Goal: Information Seeking & Learning: Learn about a topic

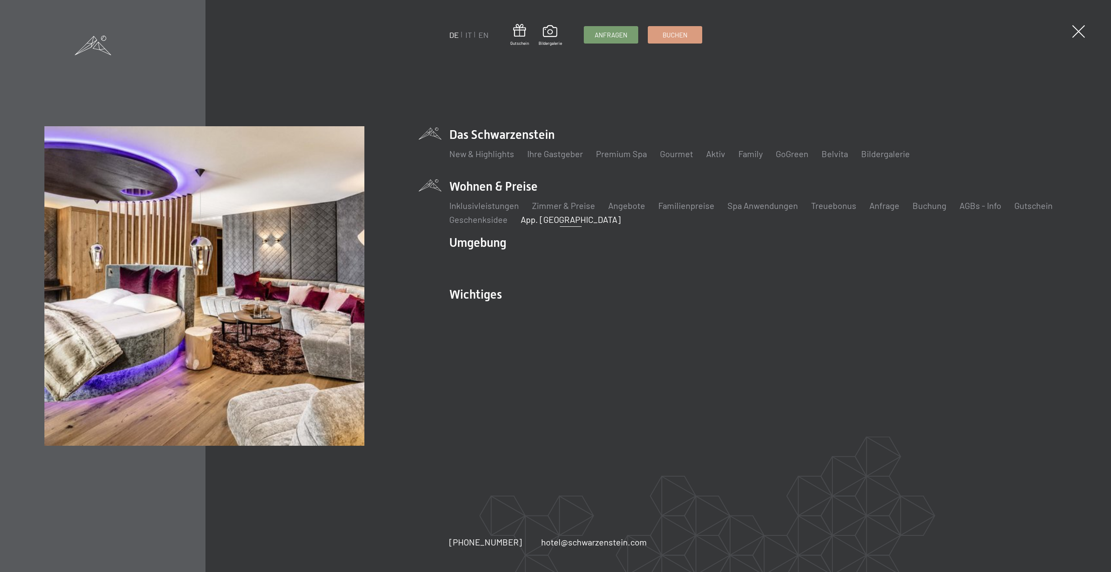
click at [546, 223] on link "App. [GEOGRAPHIC_DATA]" at bounding box center [571, 219] width 100 height 10
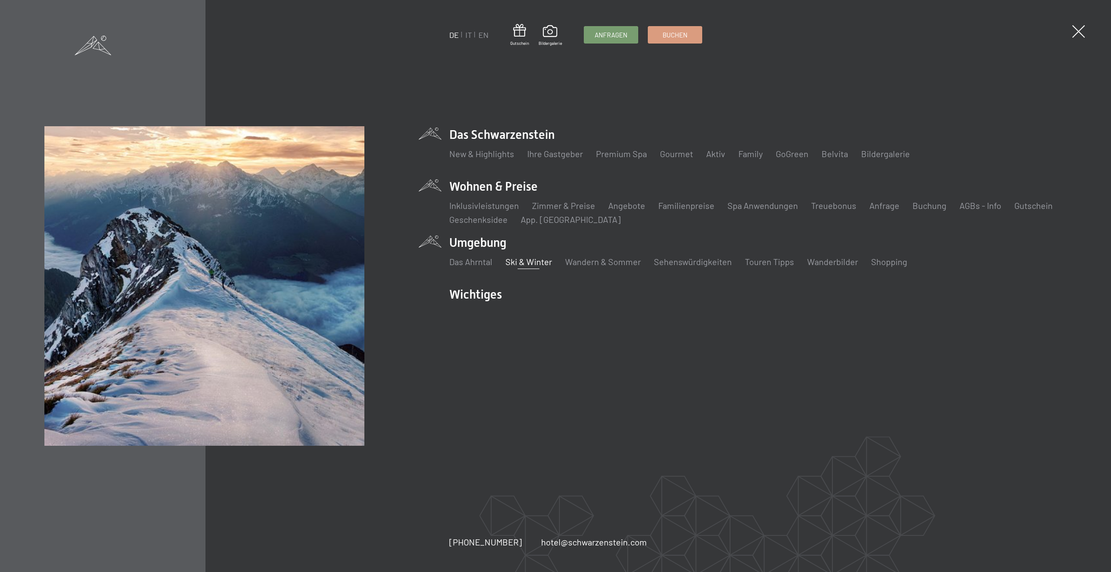
click at [532, 265] on link "Ski & Winter" at bounding box center [528, 261] width 47 height 10
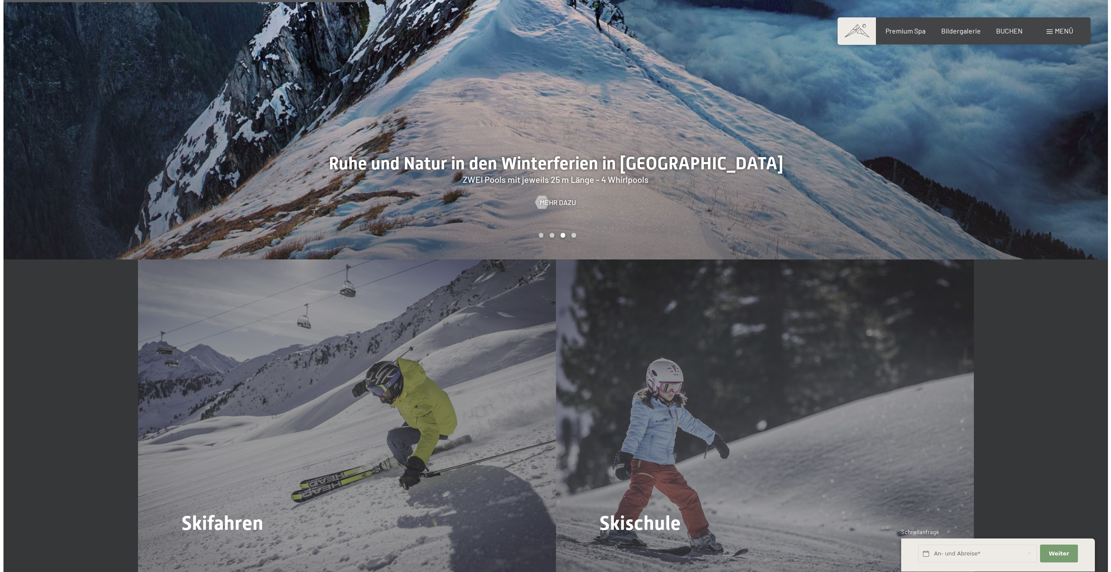
scroll to position [1175, 0]
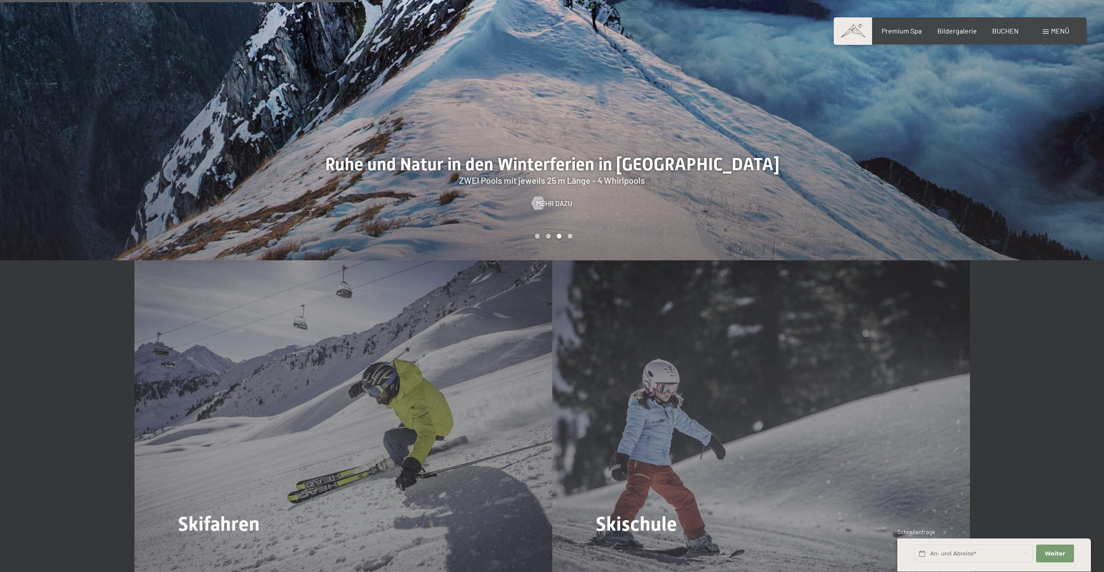
click at [1046, 34] on div "Menü" at bounding box center [1056, 31] width 27 height 10
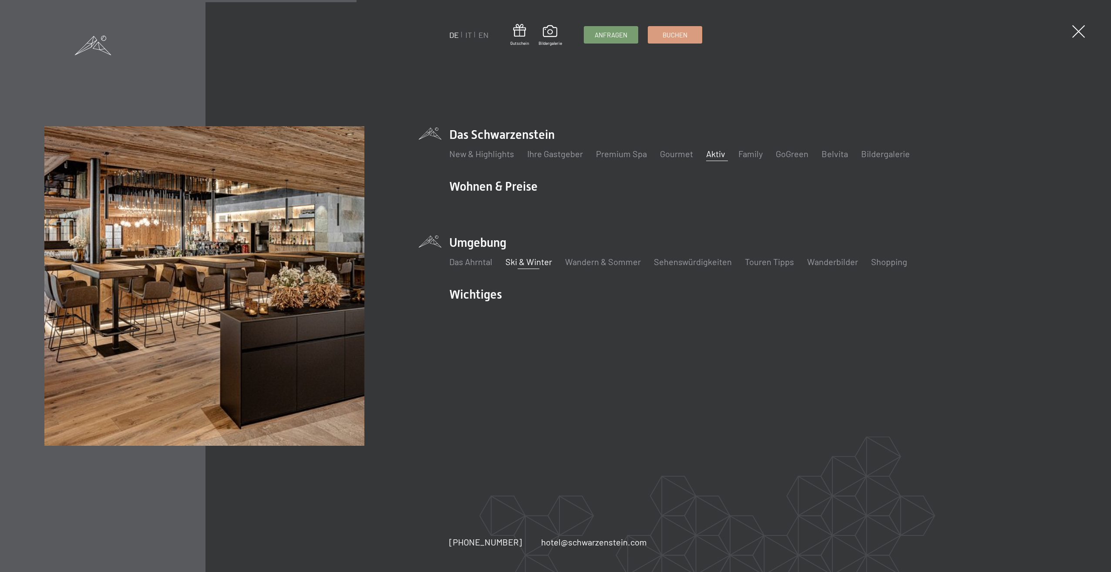
click at [707, 157] on link "Aktiv" at bounding box center [715, 153] width 19 height 10
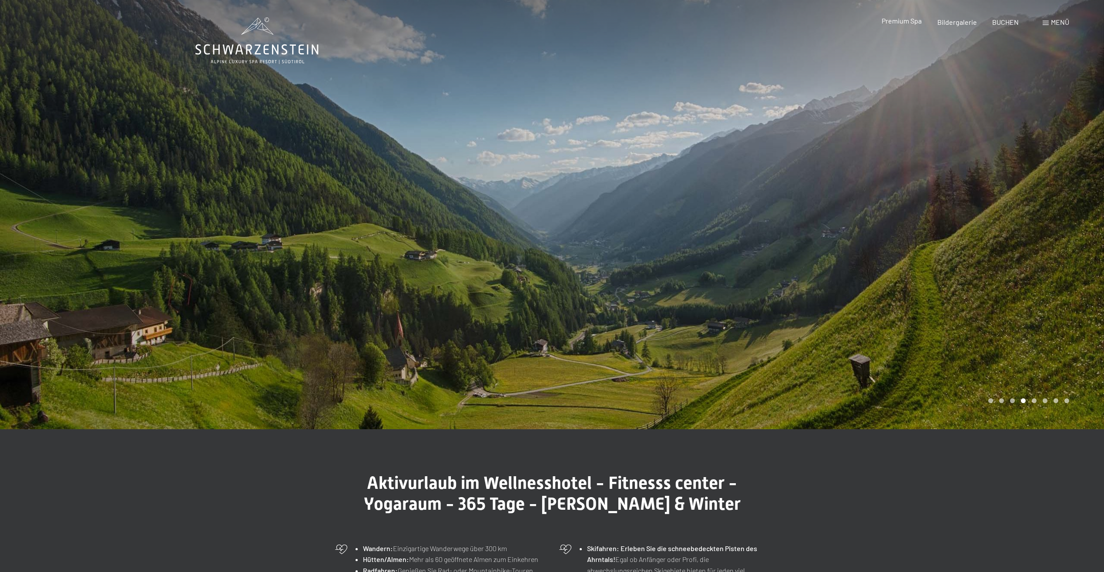
click at [903, 22] on span "Premium Spa" at bounding box center [902, 21] width 40 height 8
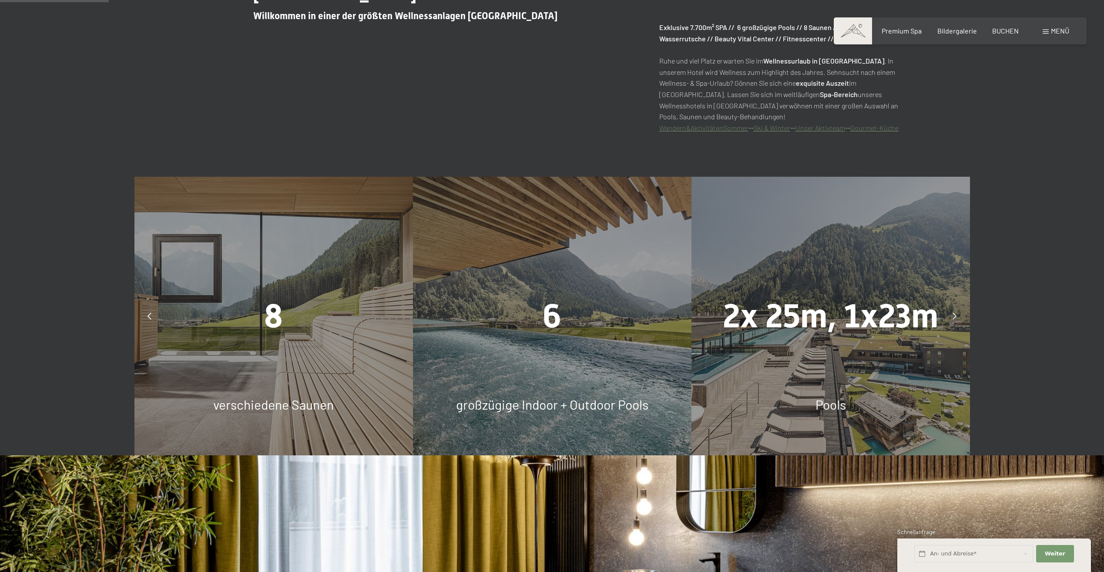
scroll to position [740, 0]
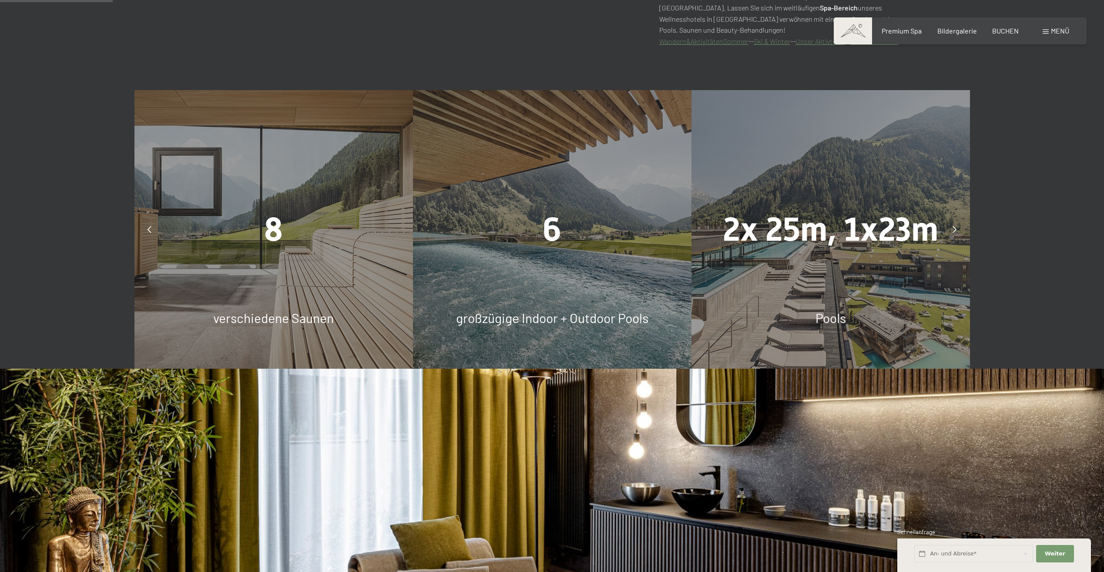
click at [955, 227] on icon at bounding box center [955, 229] width 4 height 7
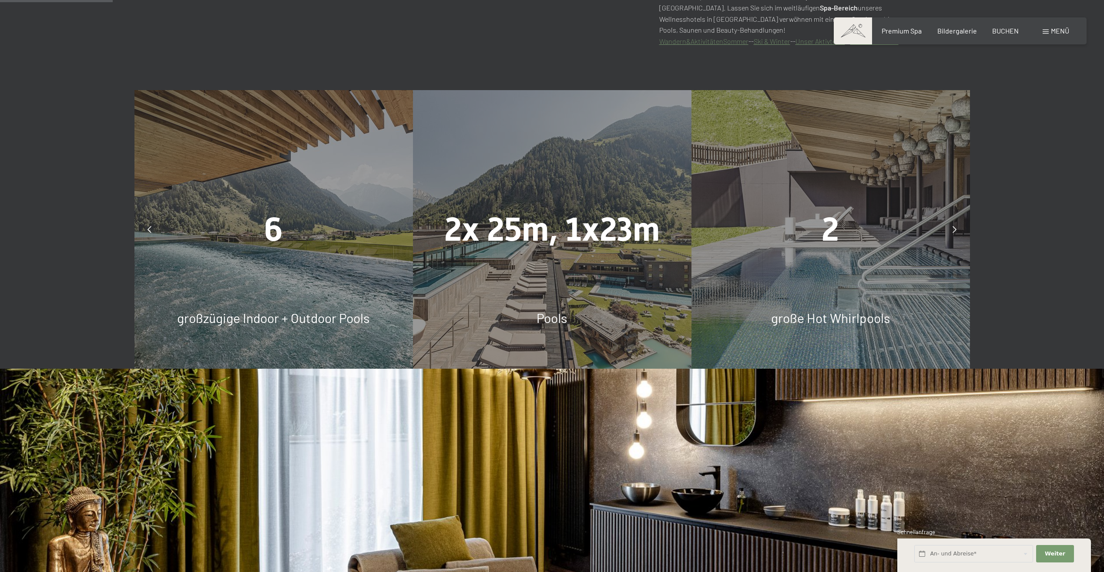
click at [955, 227] on icon at bounding box center [955, 229] width 4 height 7
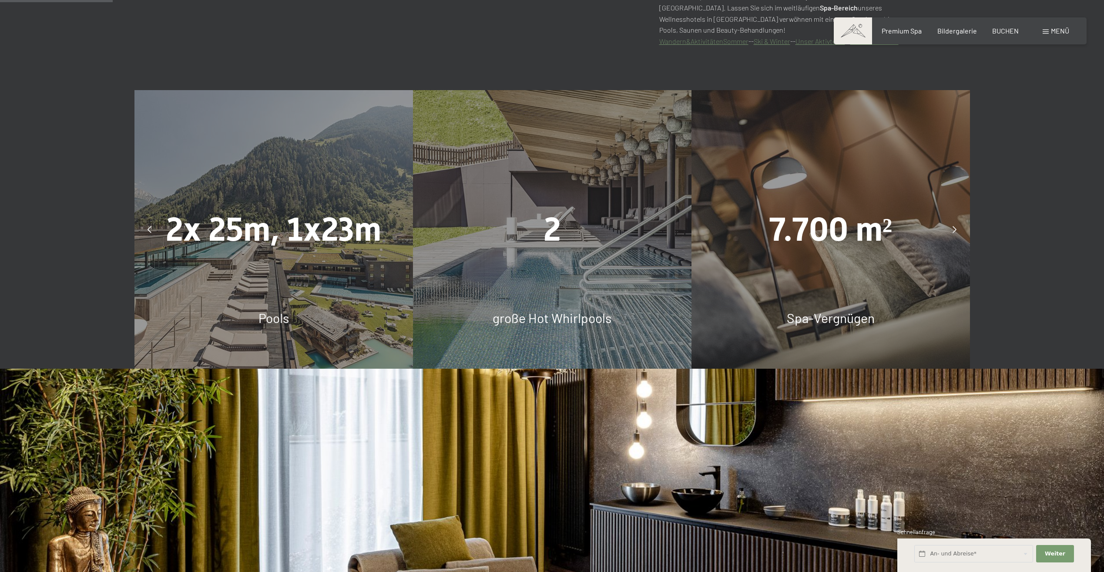
click at [955, 227] on icon at bounding box center [955, 229] width 4 height 7
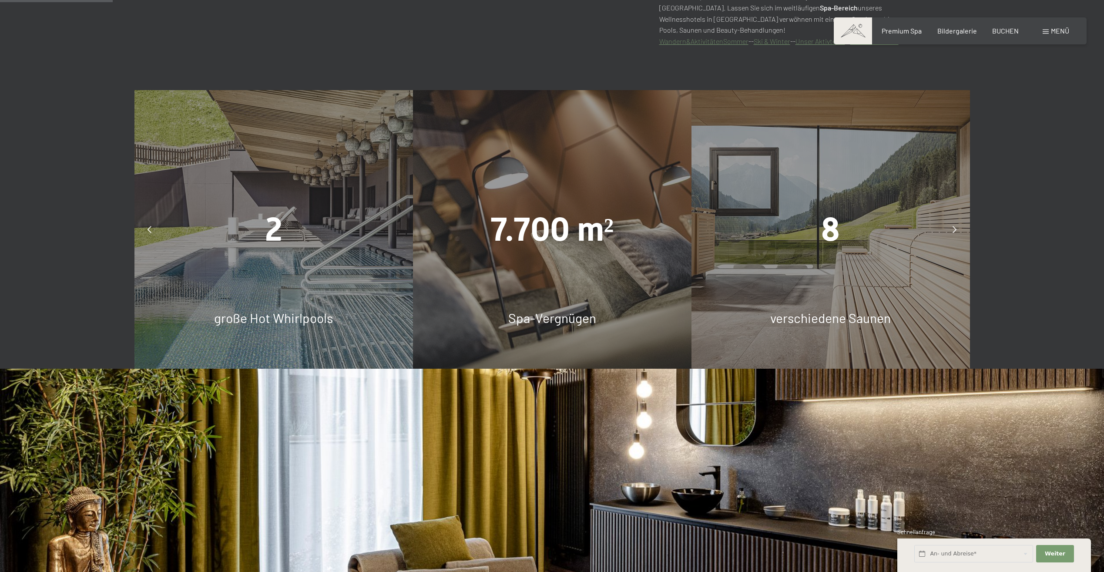
click at [955, 227] on icon at bounding box center [955, 229] width 4 height 7
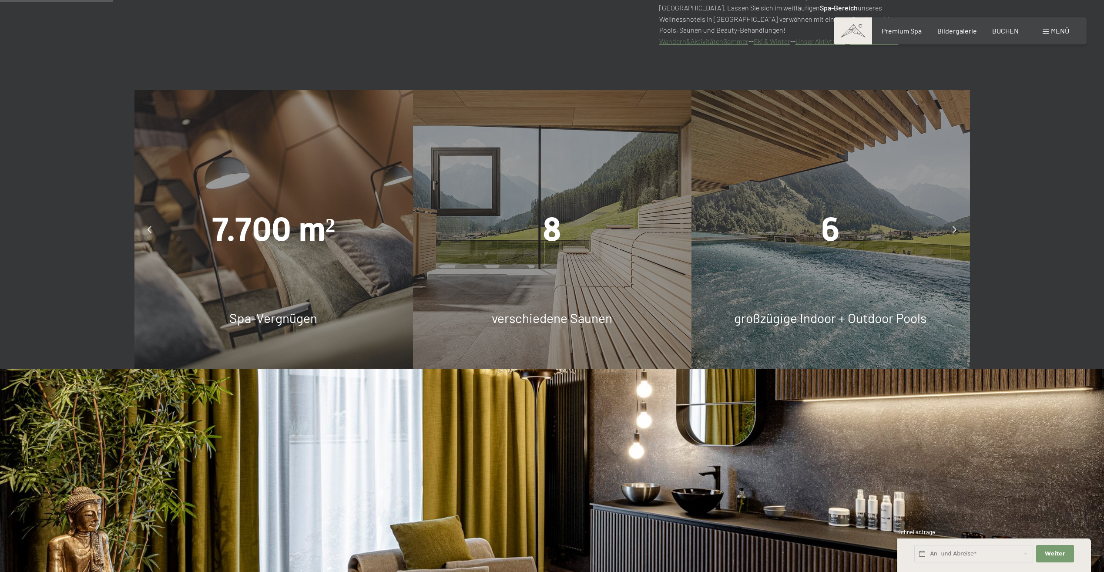
click at [955, 227] on icon at bounding box center [955, 229] width 4 height 7
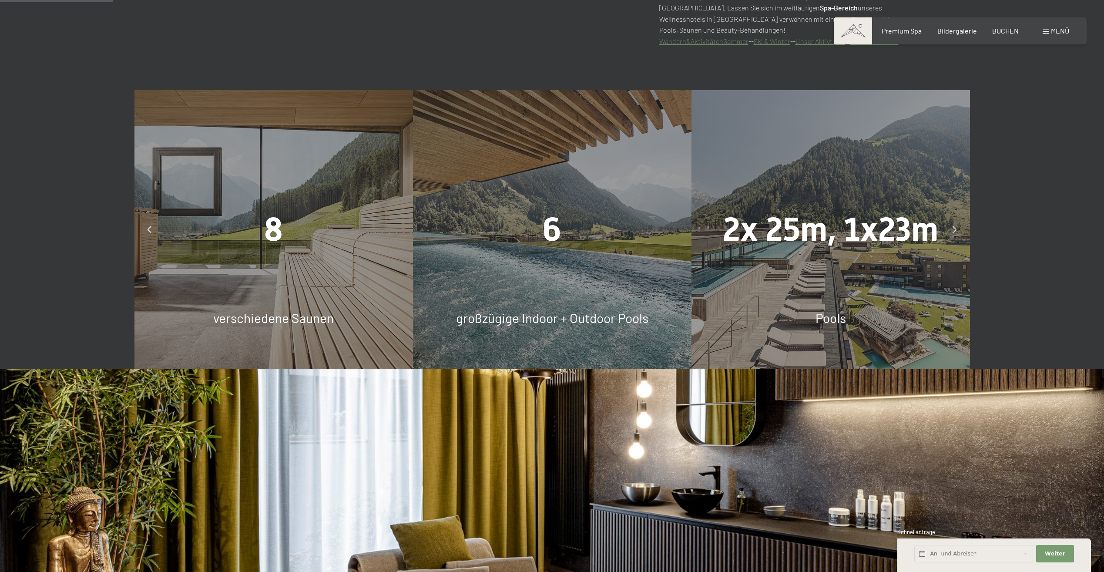
click at [955, 227] on icon at bounding box center [955, 229] width 4 height 7
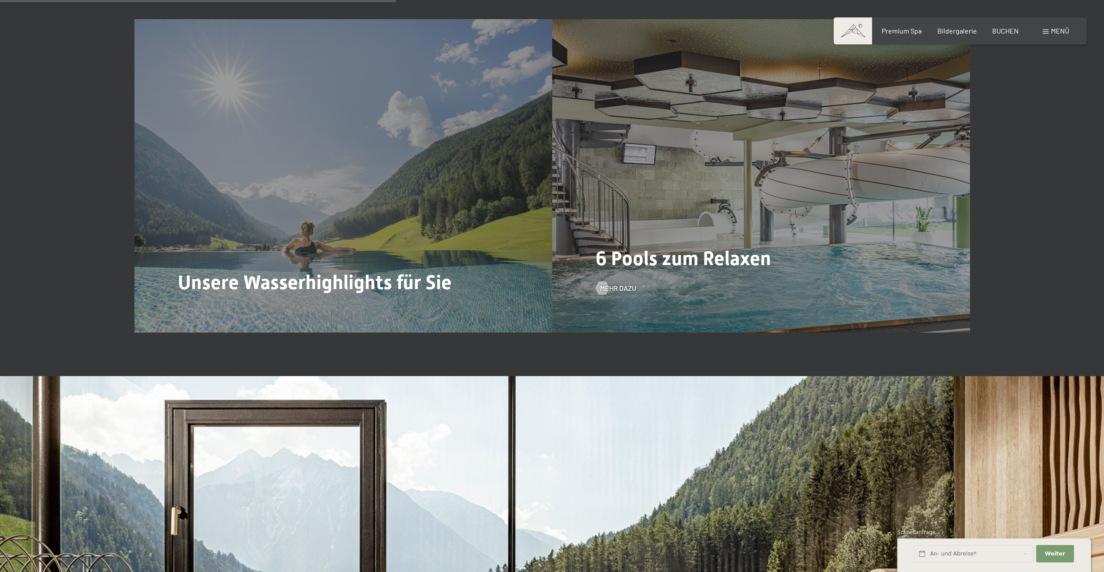
scroll to position [2481, 0]
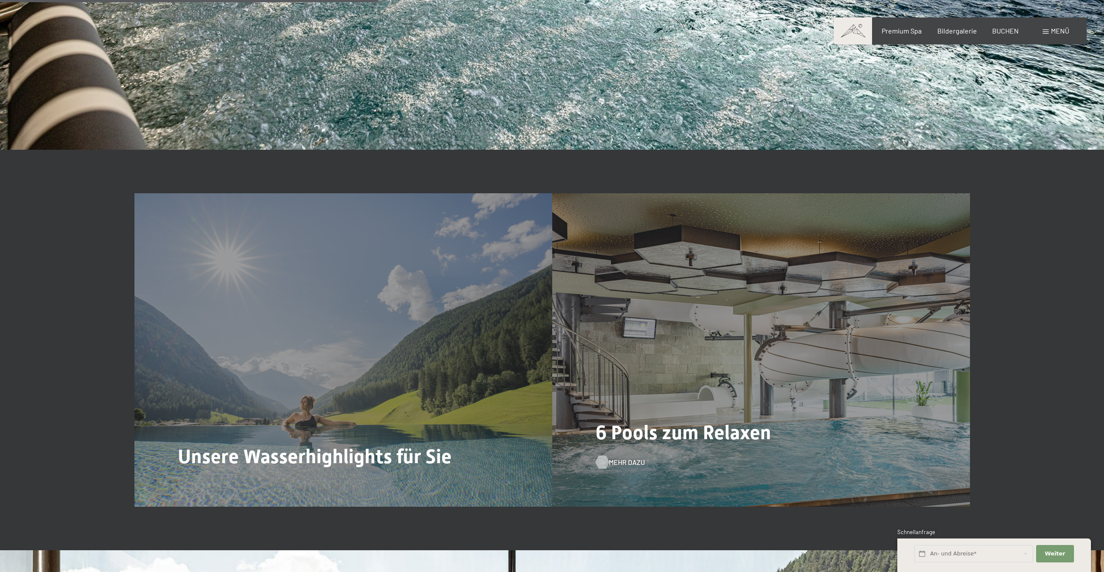
click at [613, 461] on span "Mehr dazu" at bounding box center [627, 462] width 36 height 10
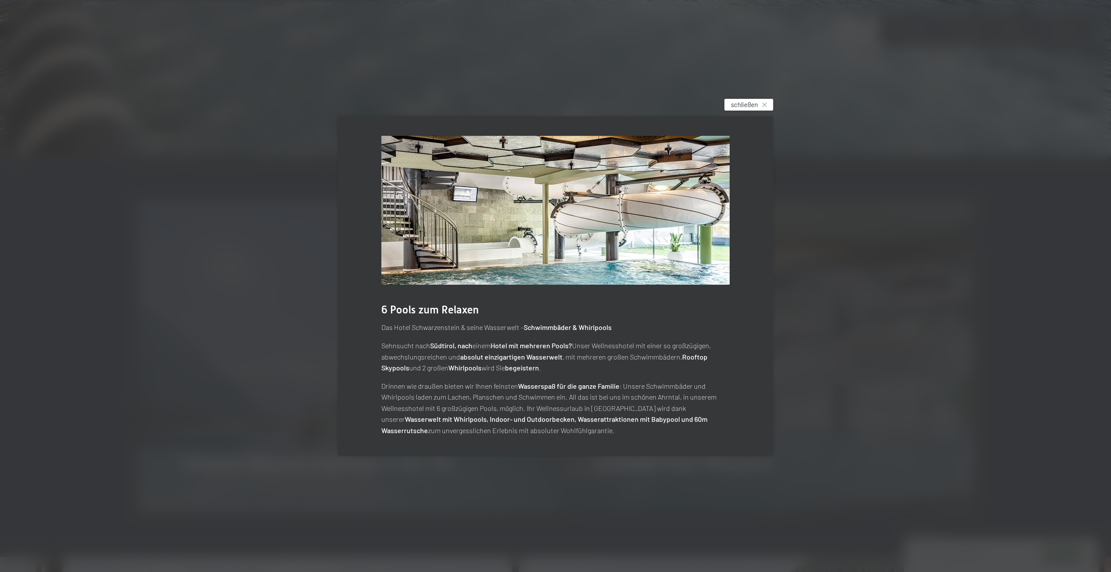
click at [740, 104] on span "schließen" at bounding box center [744, 104] width 27 height 9
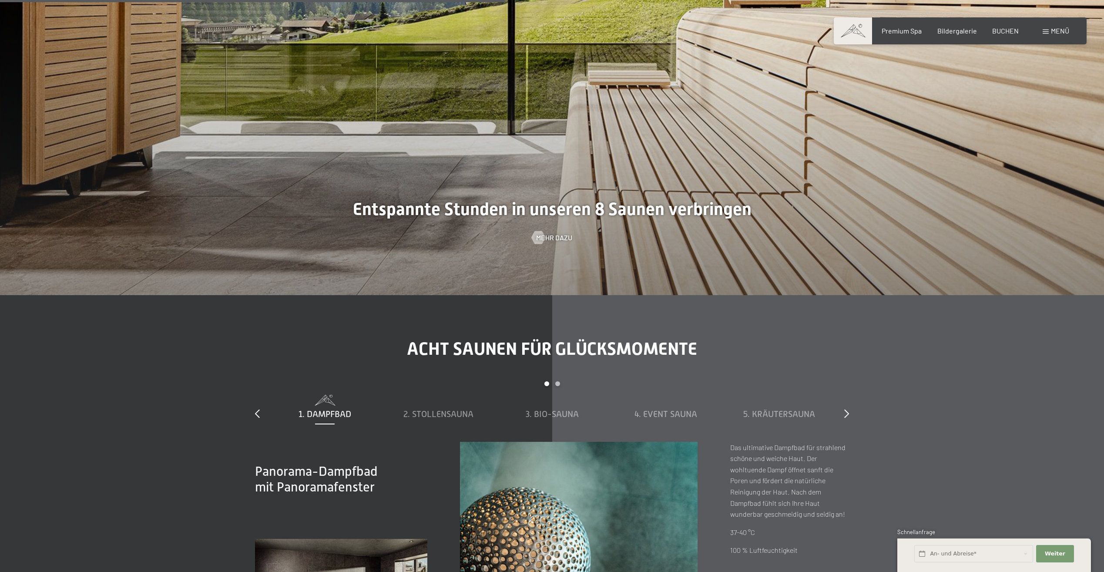
scroll to position [3569, 0]
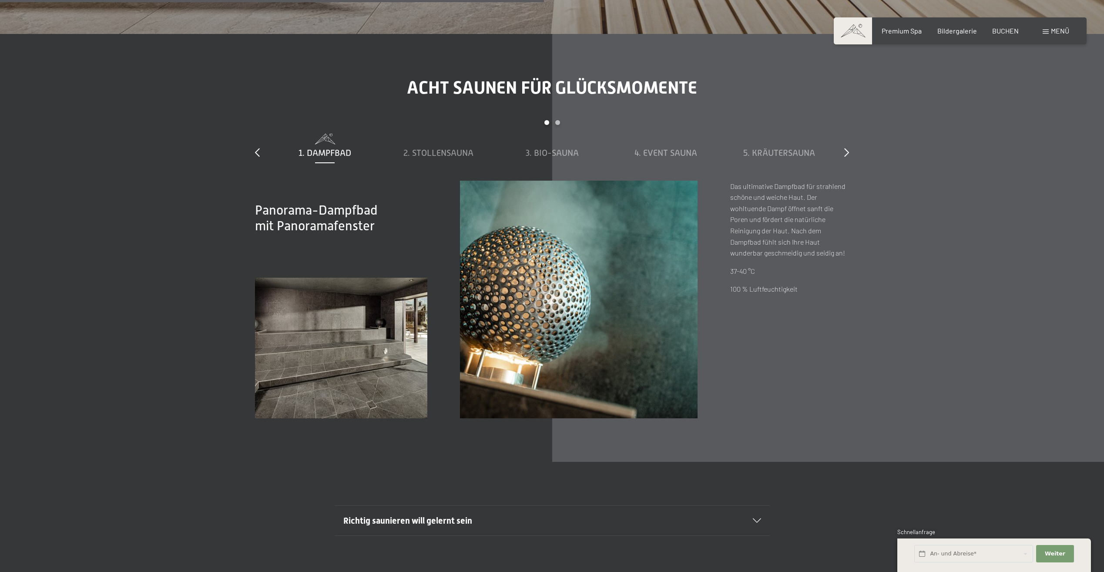
click at [1049, 34] on div "Menü" at bounding box center [1056, 31] width 27 height 10
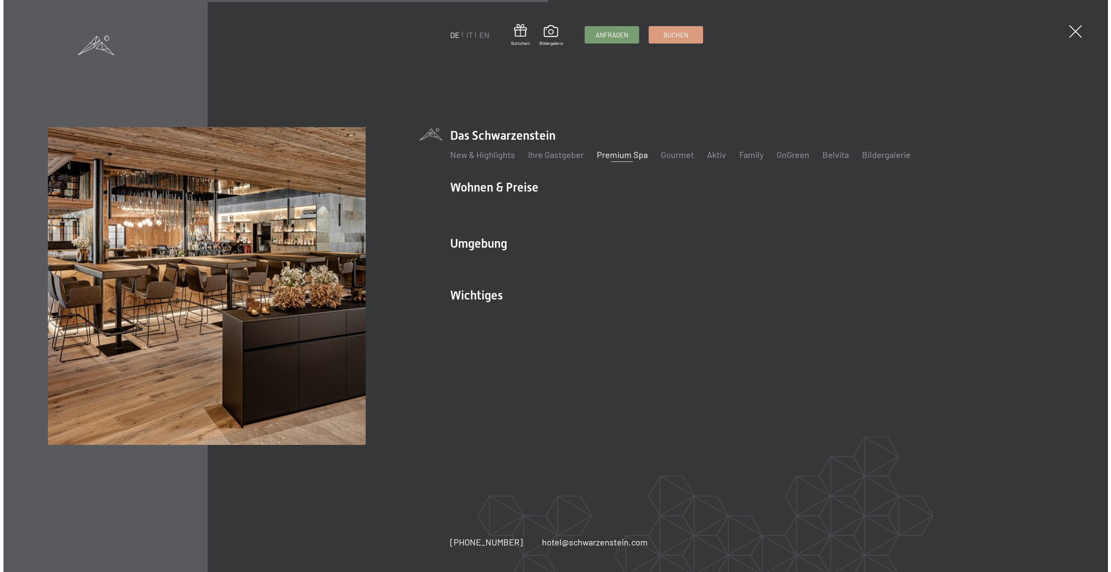
scroll to position [3576, 0]
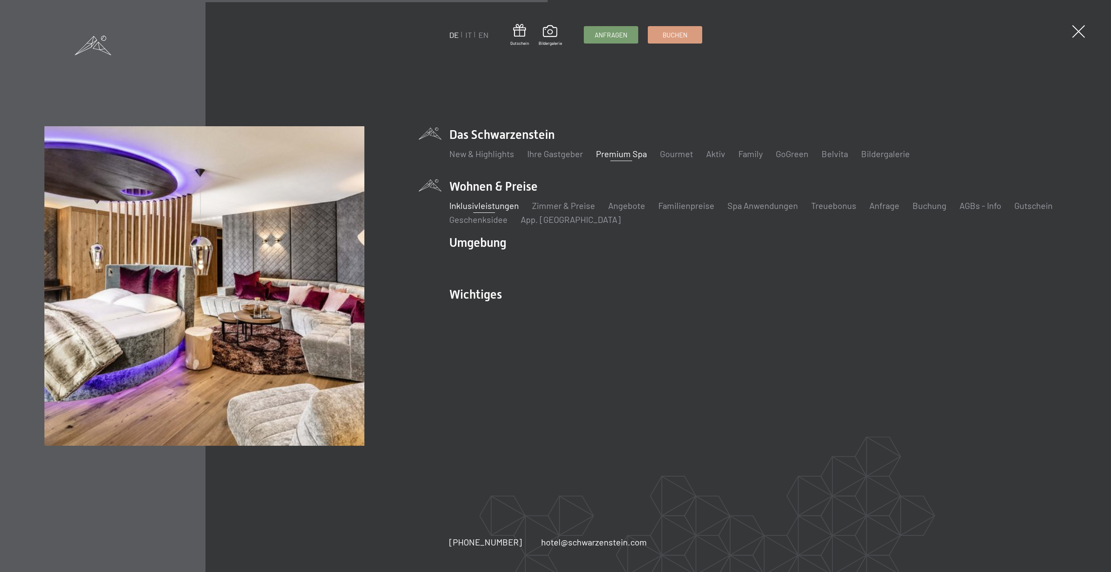
click at [486, 204] on link "Inklusivleistungen" at bounding box center [484, 205] width 70 height 10
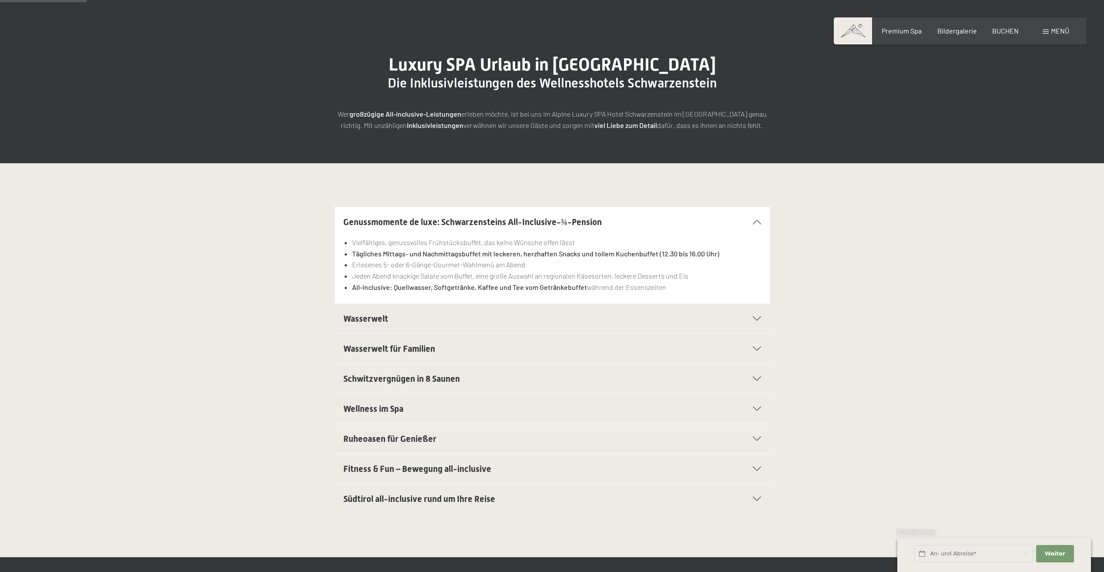
scroll to position [131, 0]
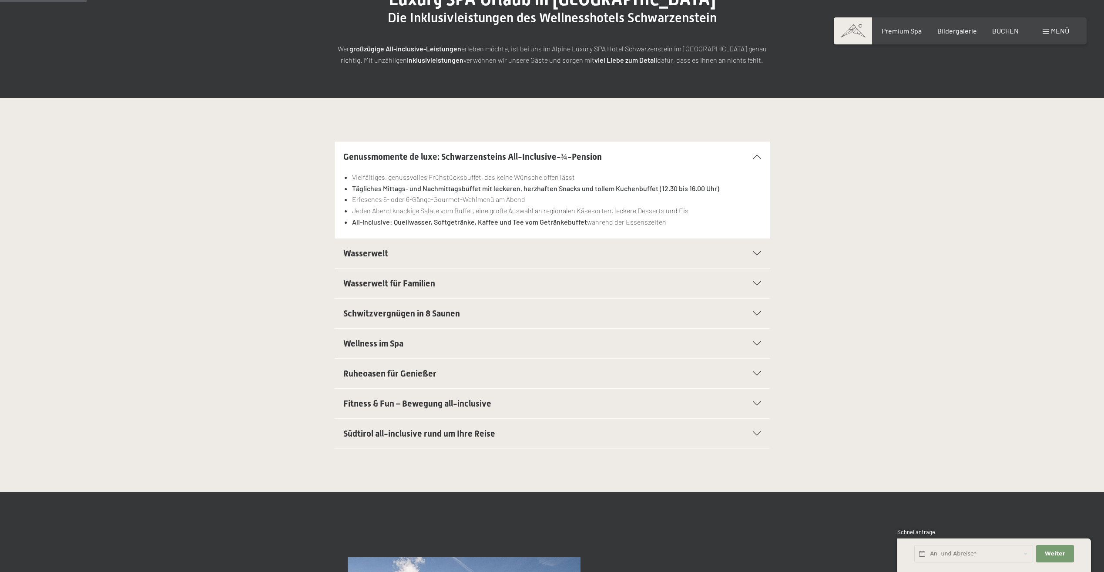
click at [550, 407] on h2 "Fitness & Fun – Bewegung all-inclusive" at bounding box center [531, 403] width 376 height 12
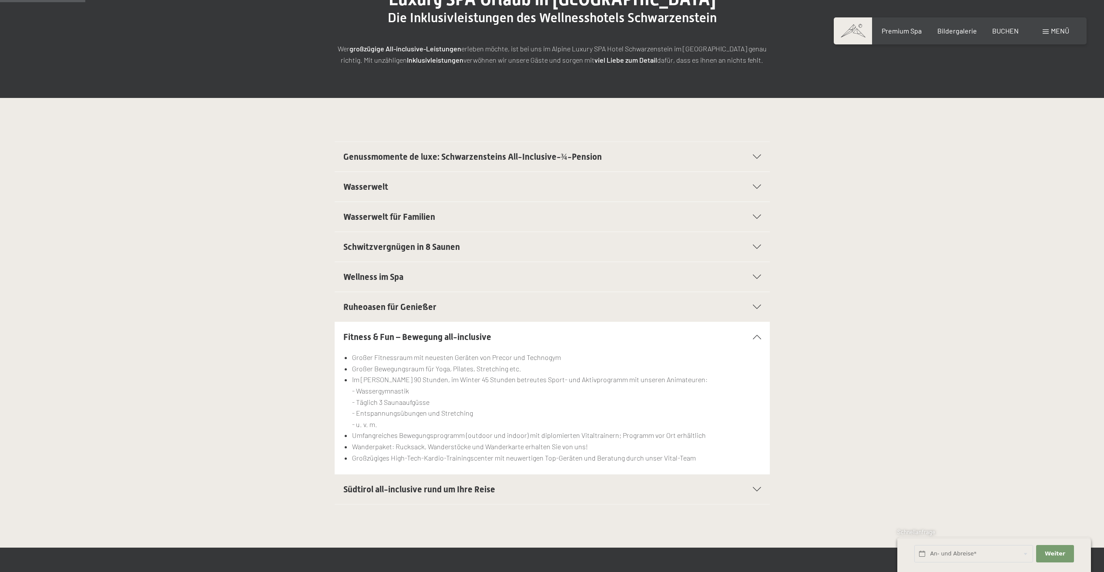
scroll to position [305, 0]
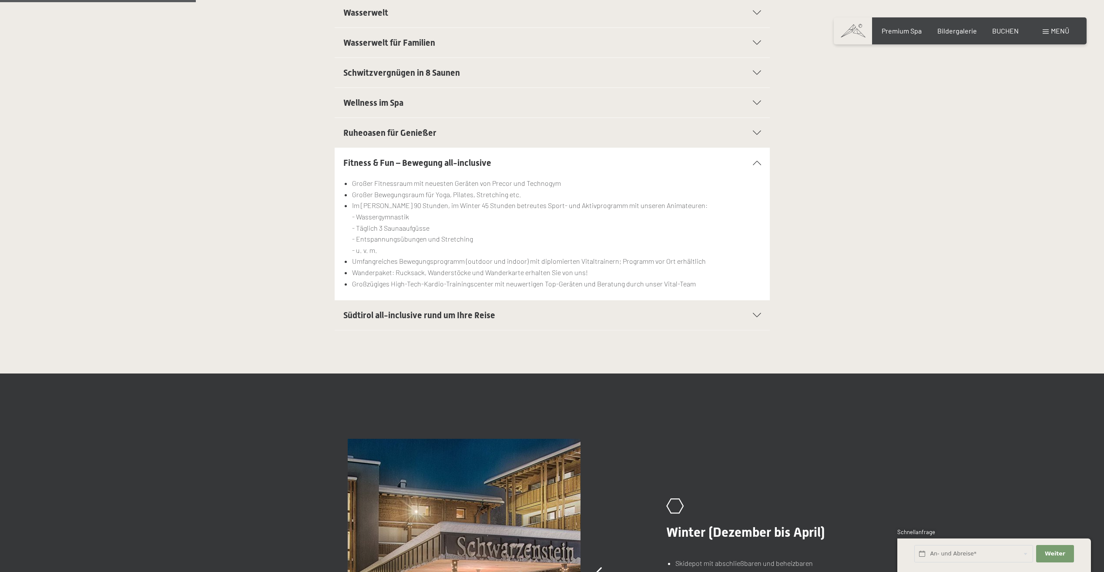
click at [512, 322] on div "Südtirol all-inclusive rund um Ihre Reise" at bounding box center [552, 315] width 418 height 30
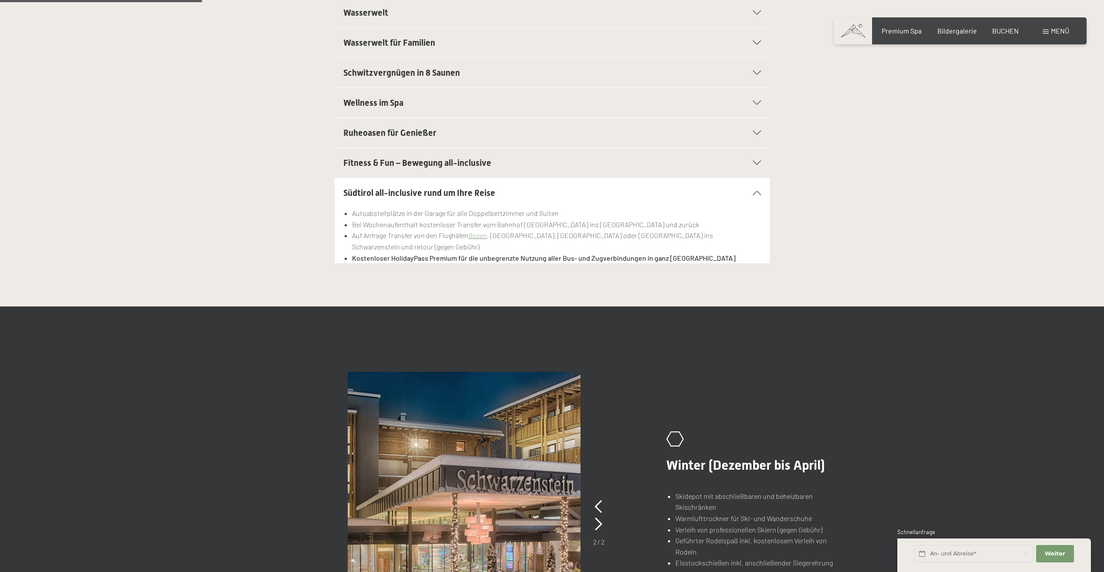
scroll to position [261, 0]
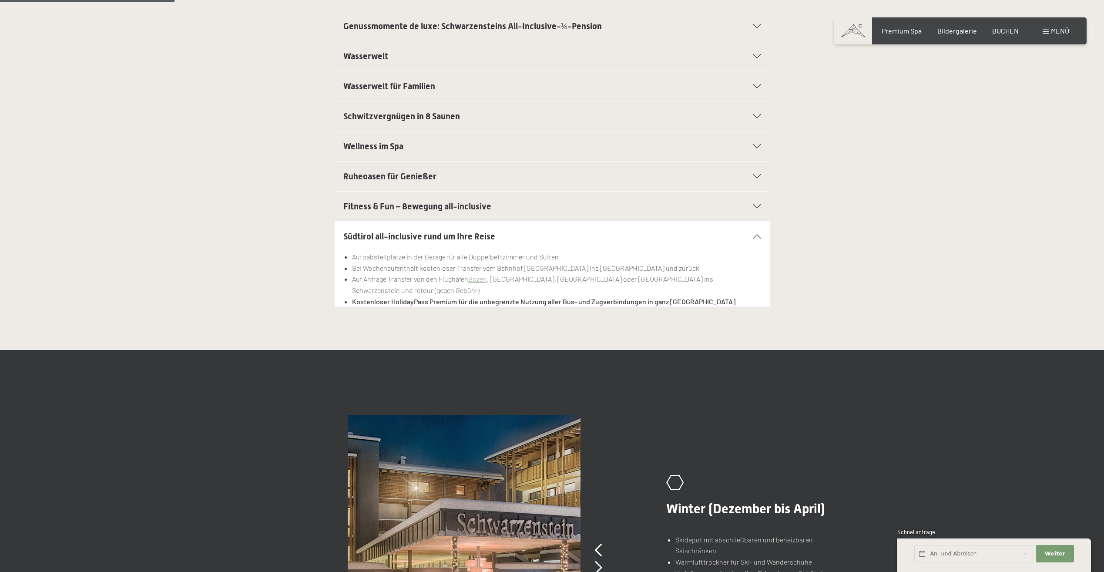
click at [490, 228] on div "Südtirol all-inclusive rund um Ihre Reise" at bounding box center [552, 237] width 418 height 30
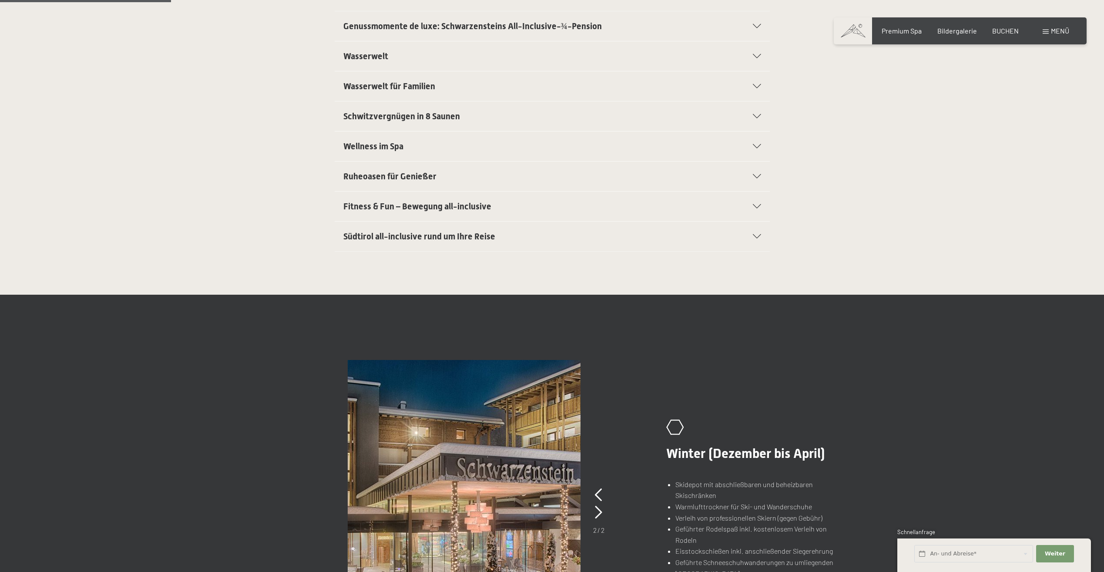
scroll to position [174, 0]
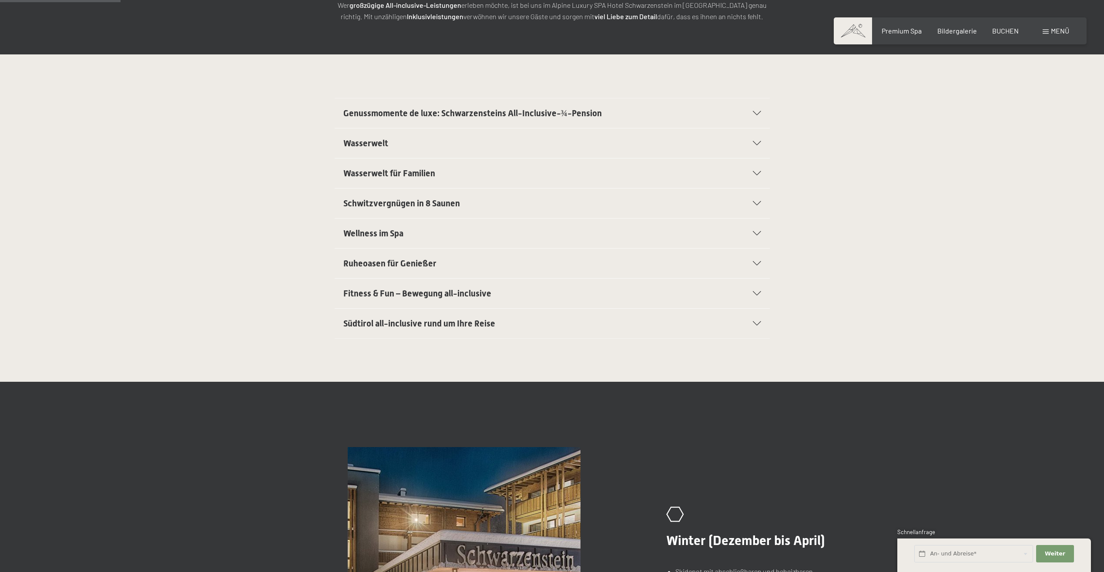
click at [423, 240] on div "Wellness im Spa" at bounding box center [552, 234] width 418 height 30
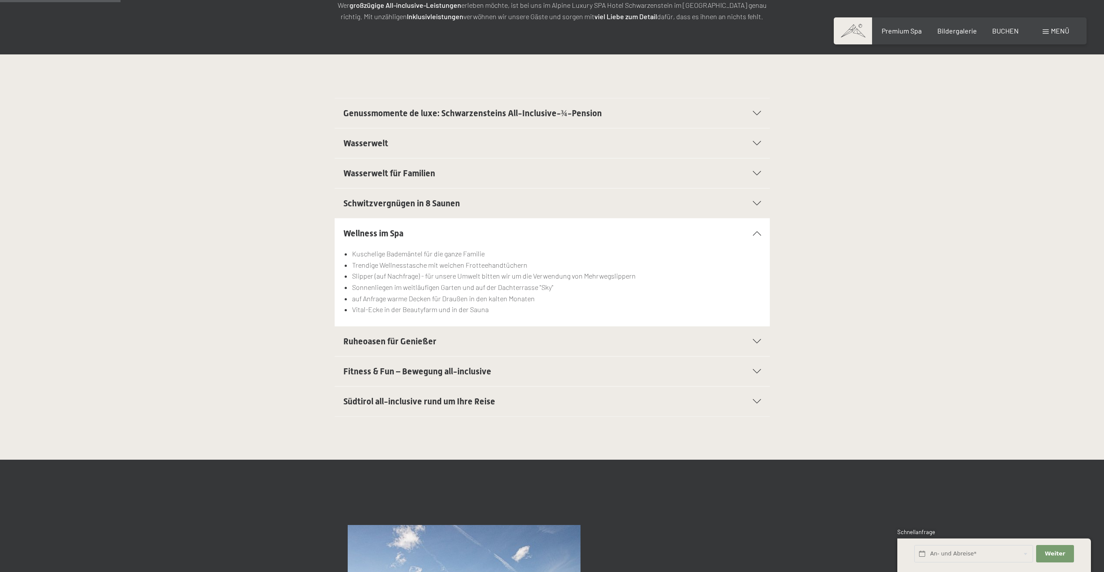
click at [427, 235] on h2 "Wellness im Spa" at bounding box center [531, 233] width 376 height 12
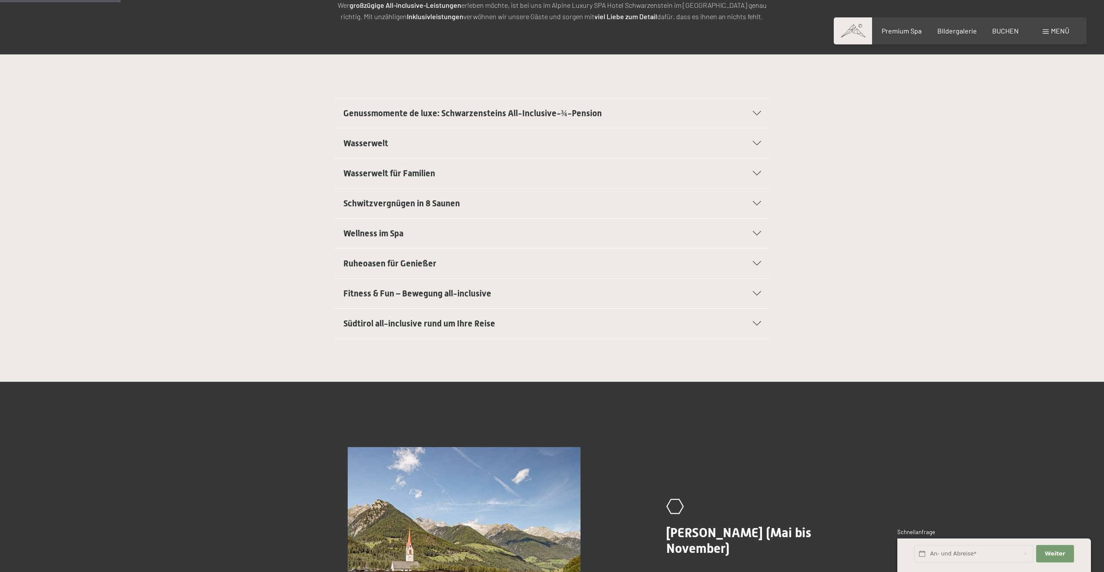
click at [433, 201] on span "Schwitzvergnügen in 8 Saunen" at bounding box center [401, 203] width 117 height 10
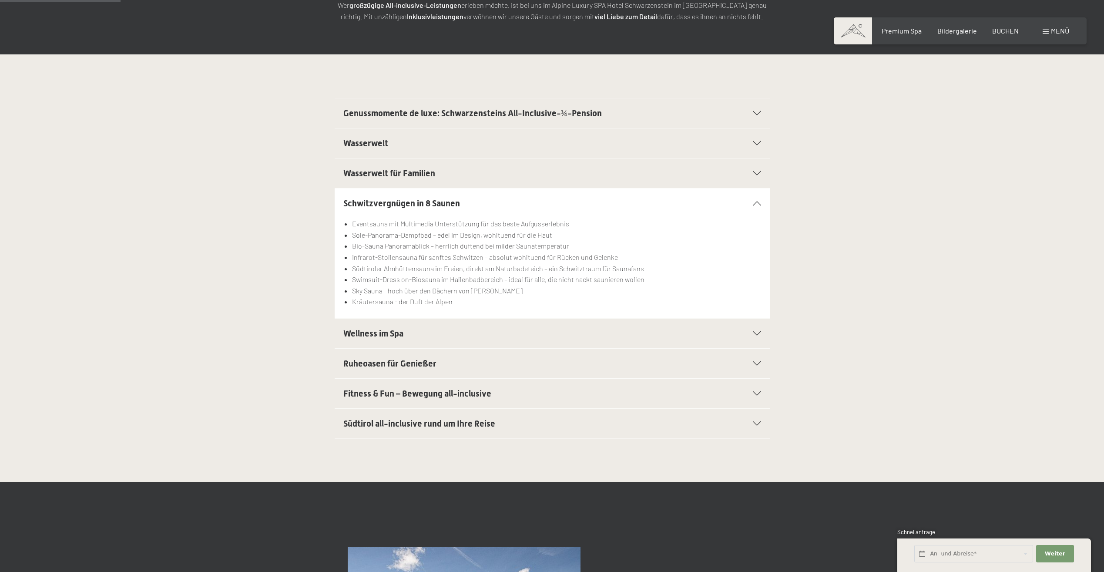
click at [433, 201] on span "Schwitzvergnügen in 8 Saunen" at bounding box center [401, 203] width 117 height 10
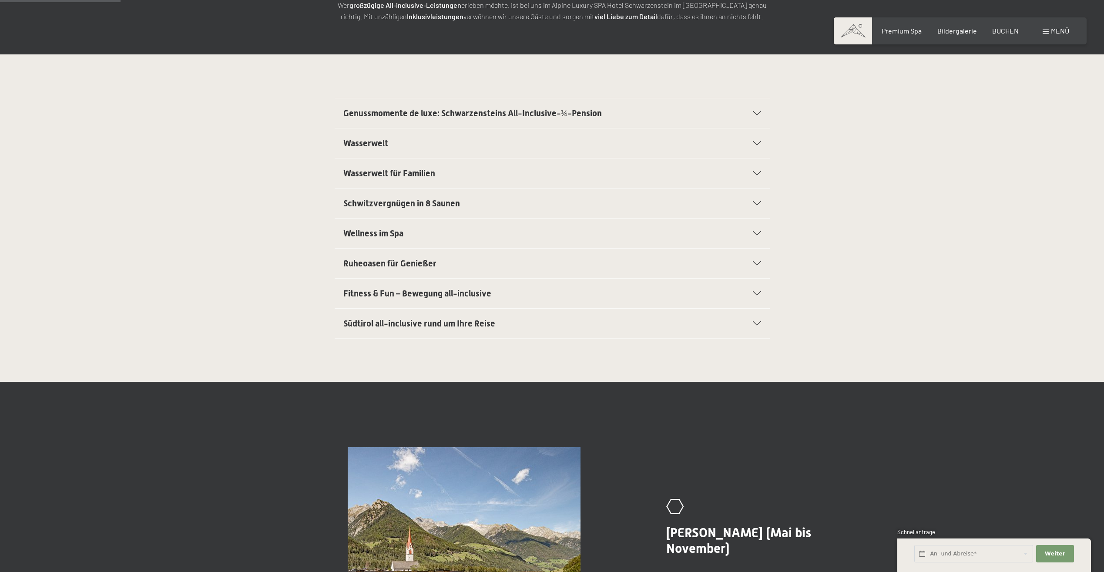
click at [437, 174] on h2 "Wasserwelt für Familien" at bounding box center [531, 173] width 376 height 12
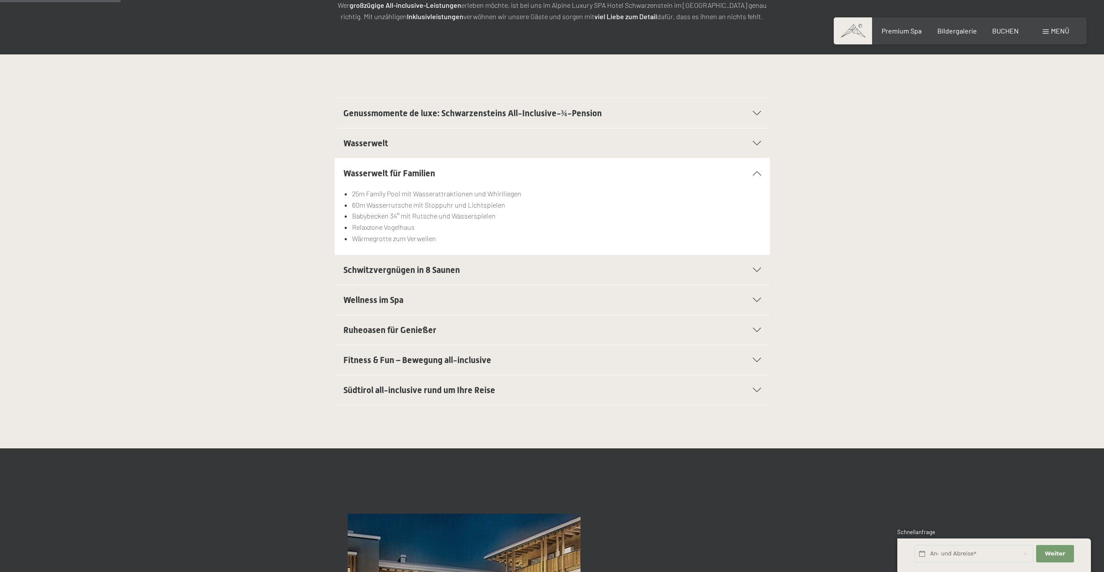
click at [438, 173] on h2 "Wasserwelt für Familien" at bounding box center [531, 173] width 376 height 12
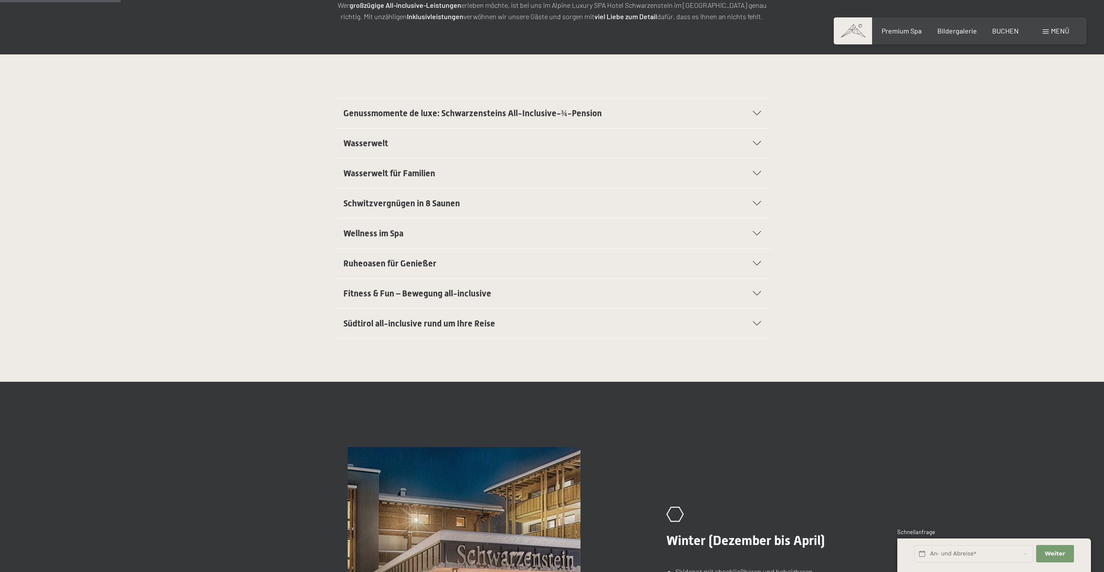
click at [438, 142] on h2 "Wasserwelt" at bounding box center [531, 143] width 376 height 12
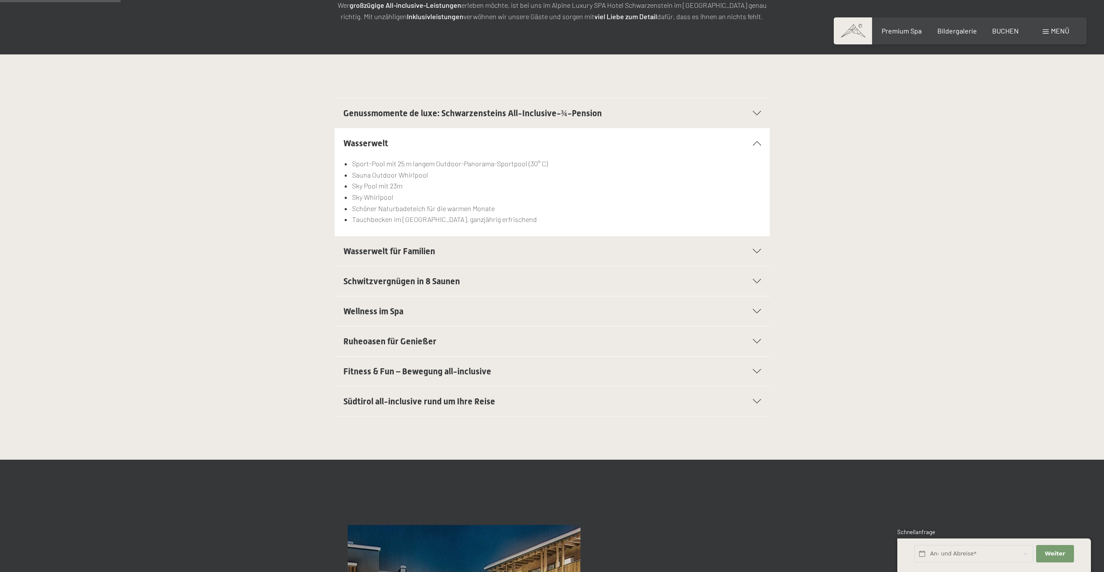
click at [440, 144] on h2 "Wasserwelt" at bounding box center [531, 143] width 376 height 12
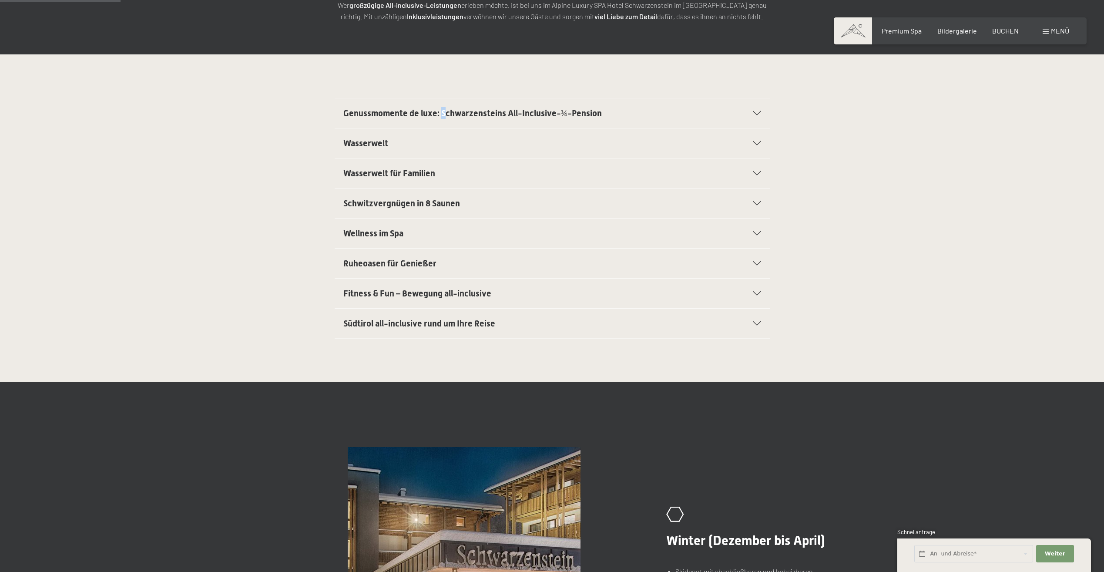
click at [444, 121] on div "Genussmomente de luxe: Schwarzensteins All-Inclusive-¾-Pension" at bounding box center [552, 113] width 418 height 30
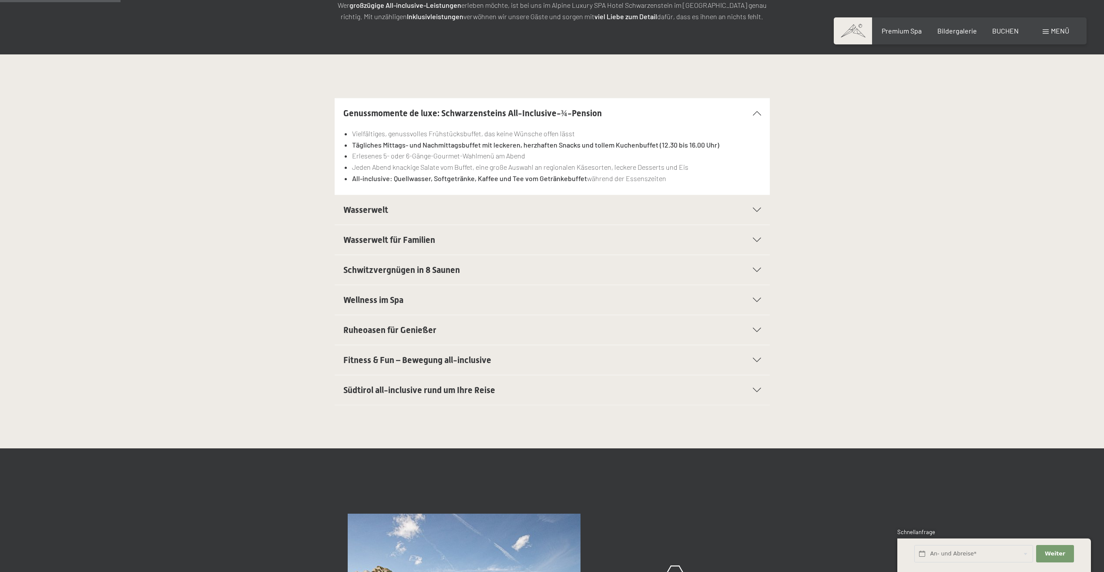
click at [718, 107] on div "Genussmomente de luxe: Schwarzensteins All-Inclusive-¾-Pension" at bounding box center [552, 113] width 418 height 30
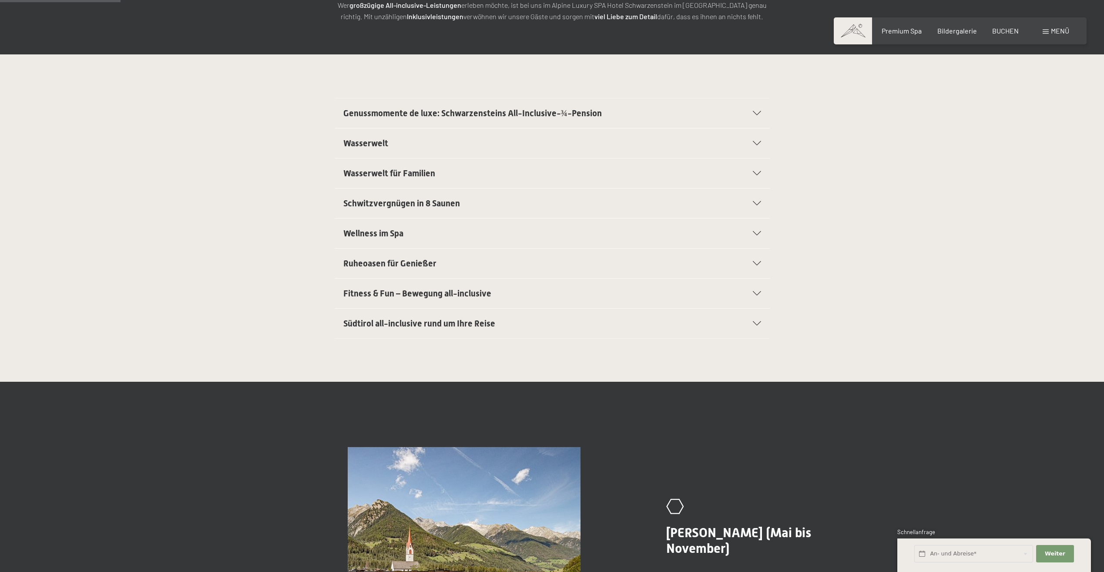
click at [524, 292] on h2 "Fitness & Fun – Bewegung all-inclusive" at bounding box center [531, 293] width 376 height 12
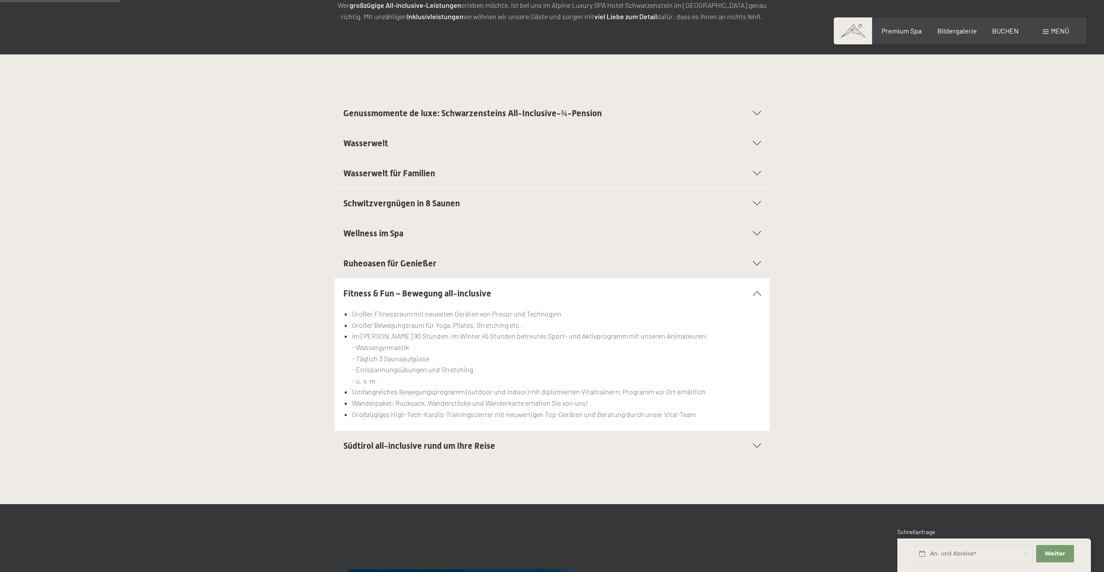
click at [524, 292] on h2 "Fitness & Fun – Bewegung all-inclusive" at bounding box center [531, 293] width 376 height 12
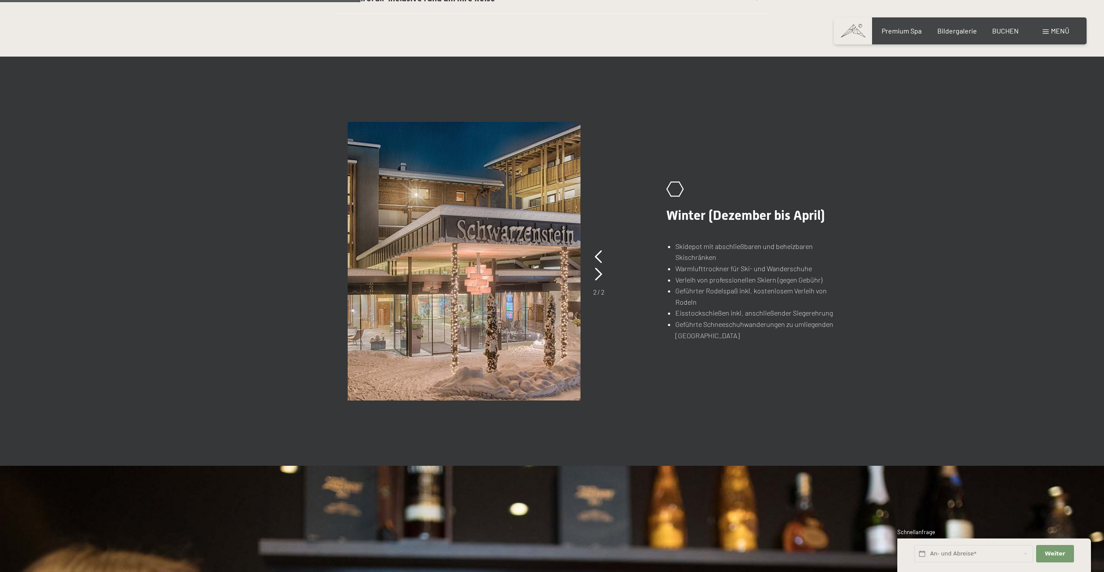
scroll to position [522, 0]
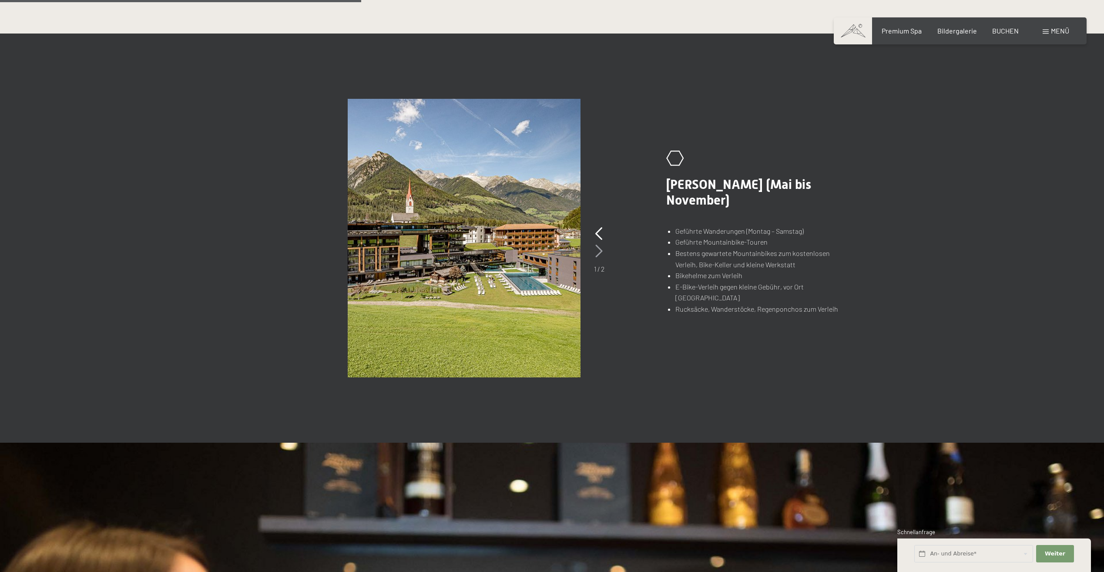
click at [597, 252] on icon at bounding box center [598, 251] width 7 height 13
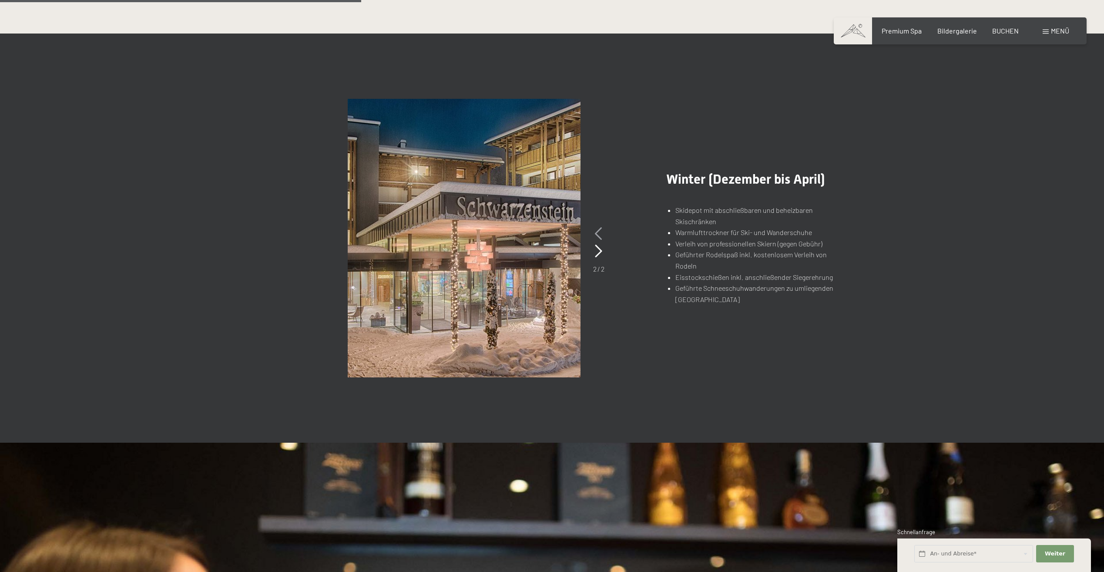
click at [599, 235] on icon at bounding box center [598, 233] width 7 height 13
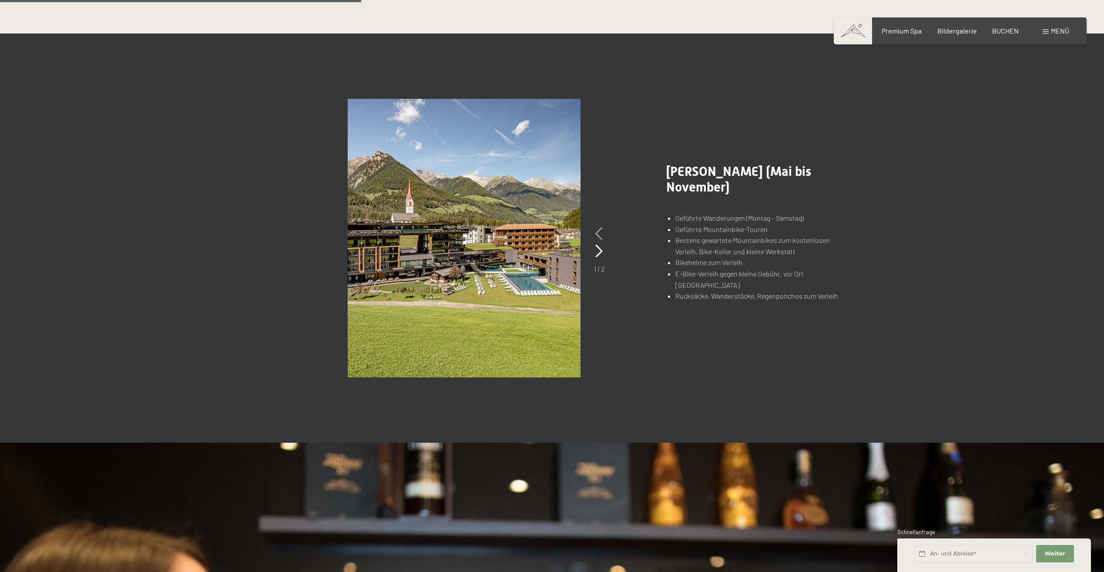
click at [599, 235] on icon at bounding box center [598, 233] width 7 height 13
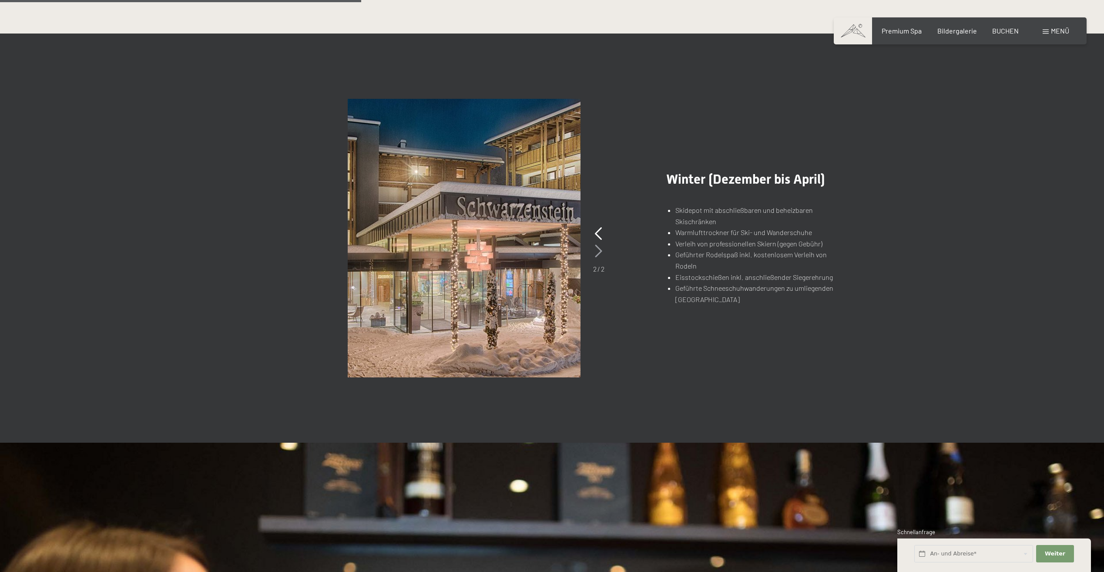
click at [600, 250] on icon at bounding box center [598, 251] width 7 height 13
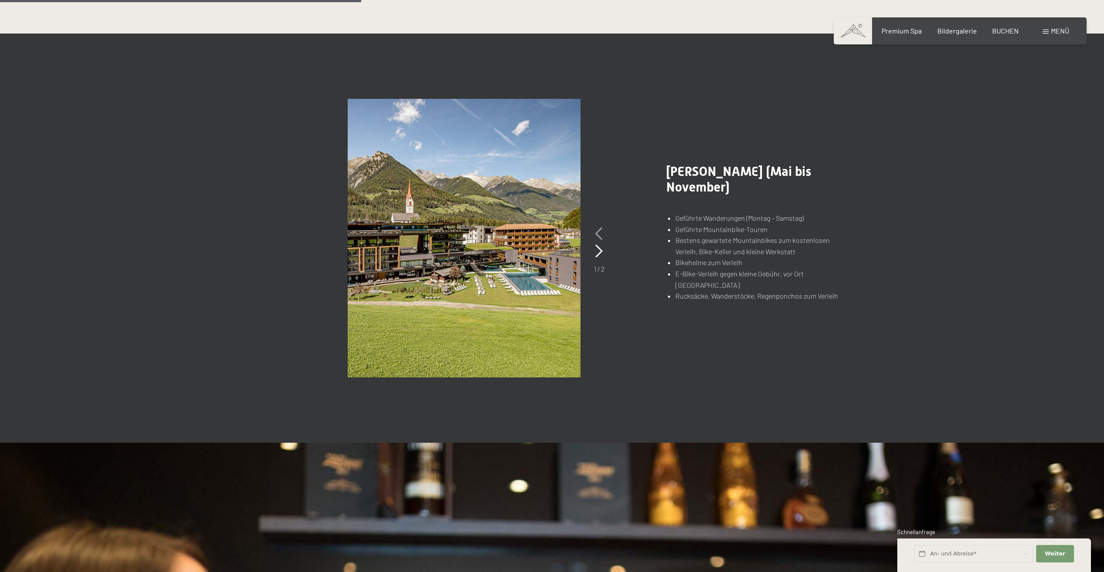
click at [600, 235] on icon at bounding box center [598, 233] width 7 height 13
